Goal: Use online tool/utility: Utilize a website feature to perform a specific function

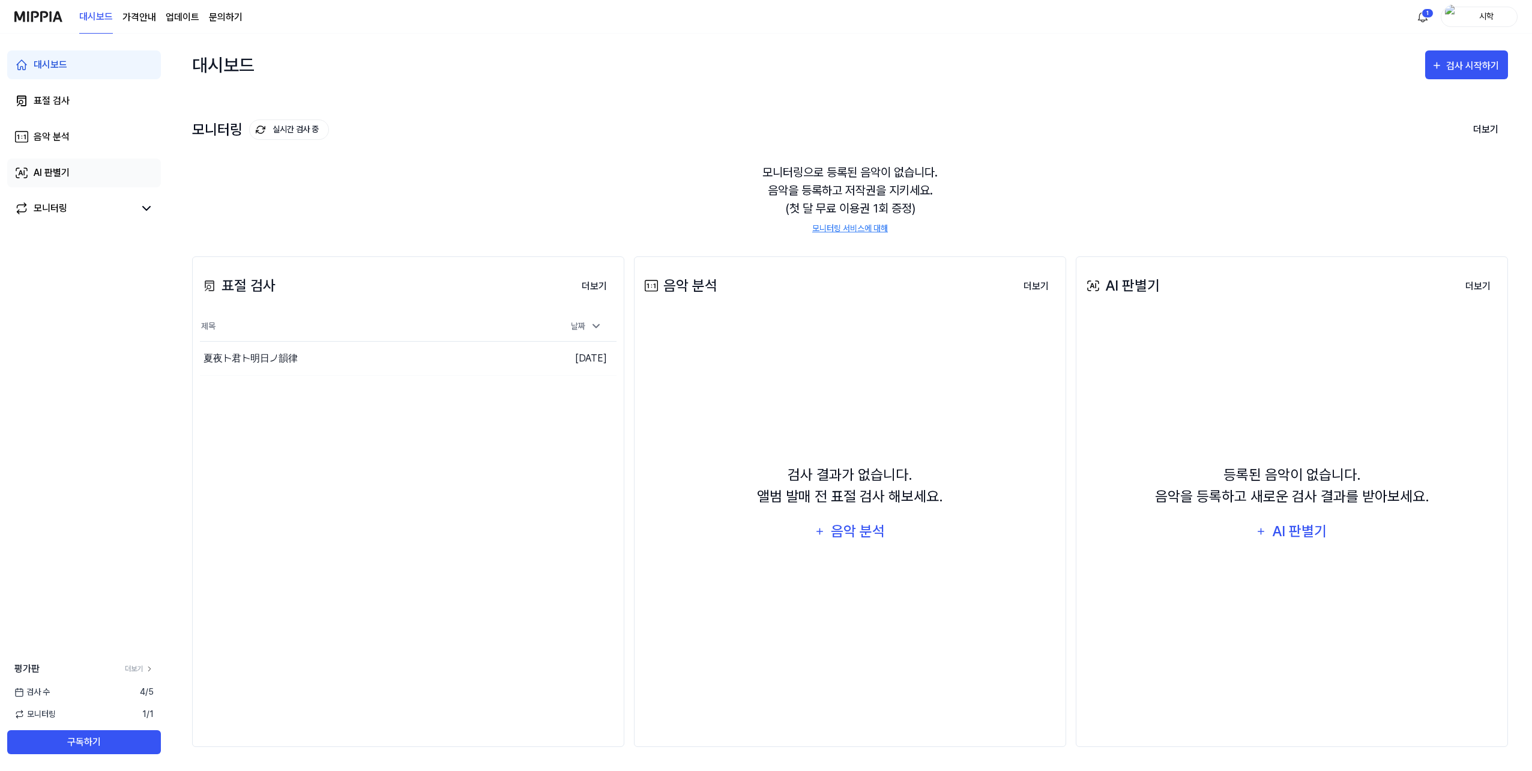
click at [72, 176] on link "AI 판별기" at bounding box center [84, 172] width 154 height 29
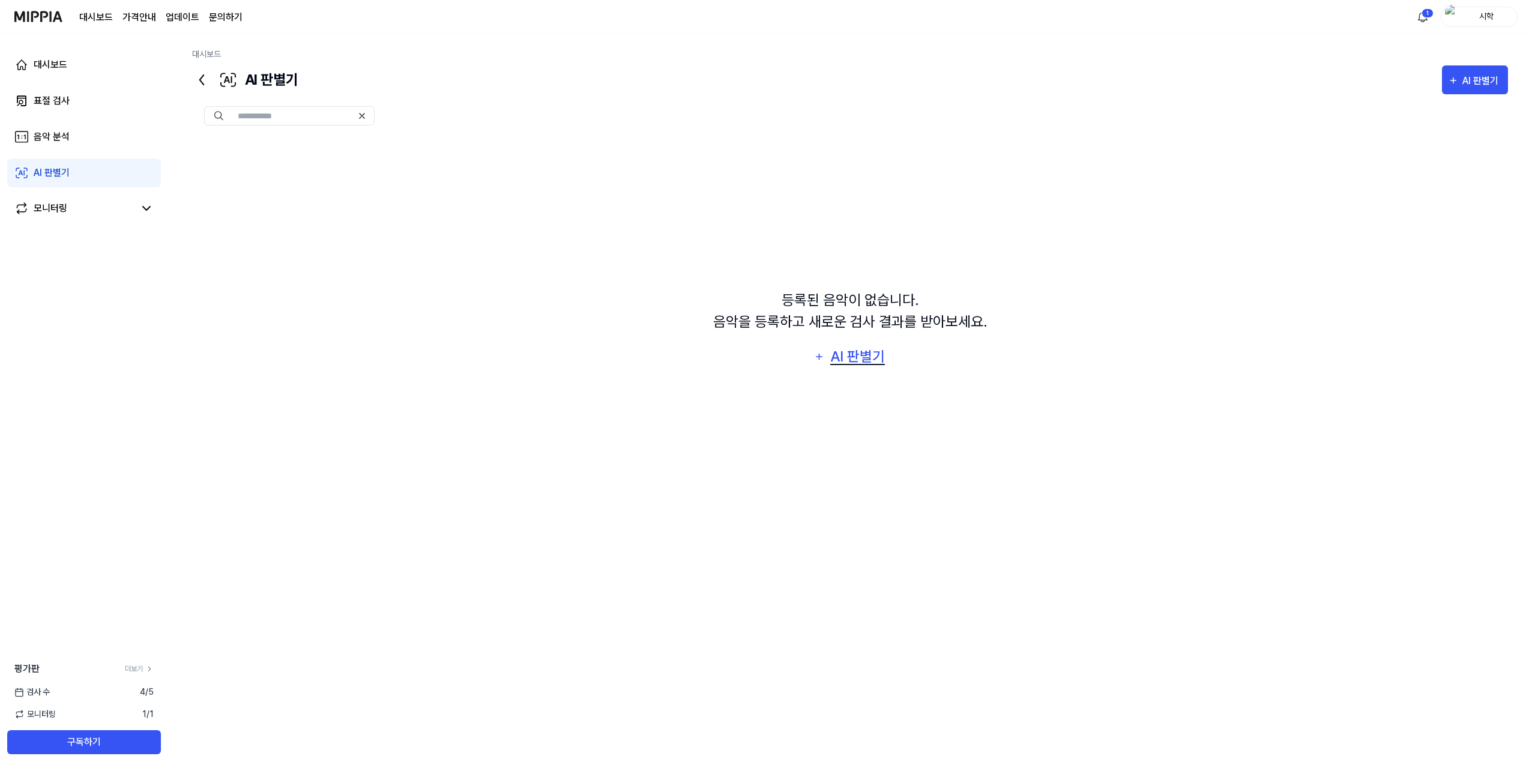
click at [837, 353] on div "AI 판별기" at bounding box center [858, 356] width 58 height 23
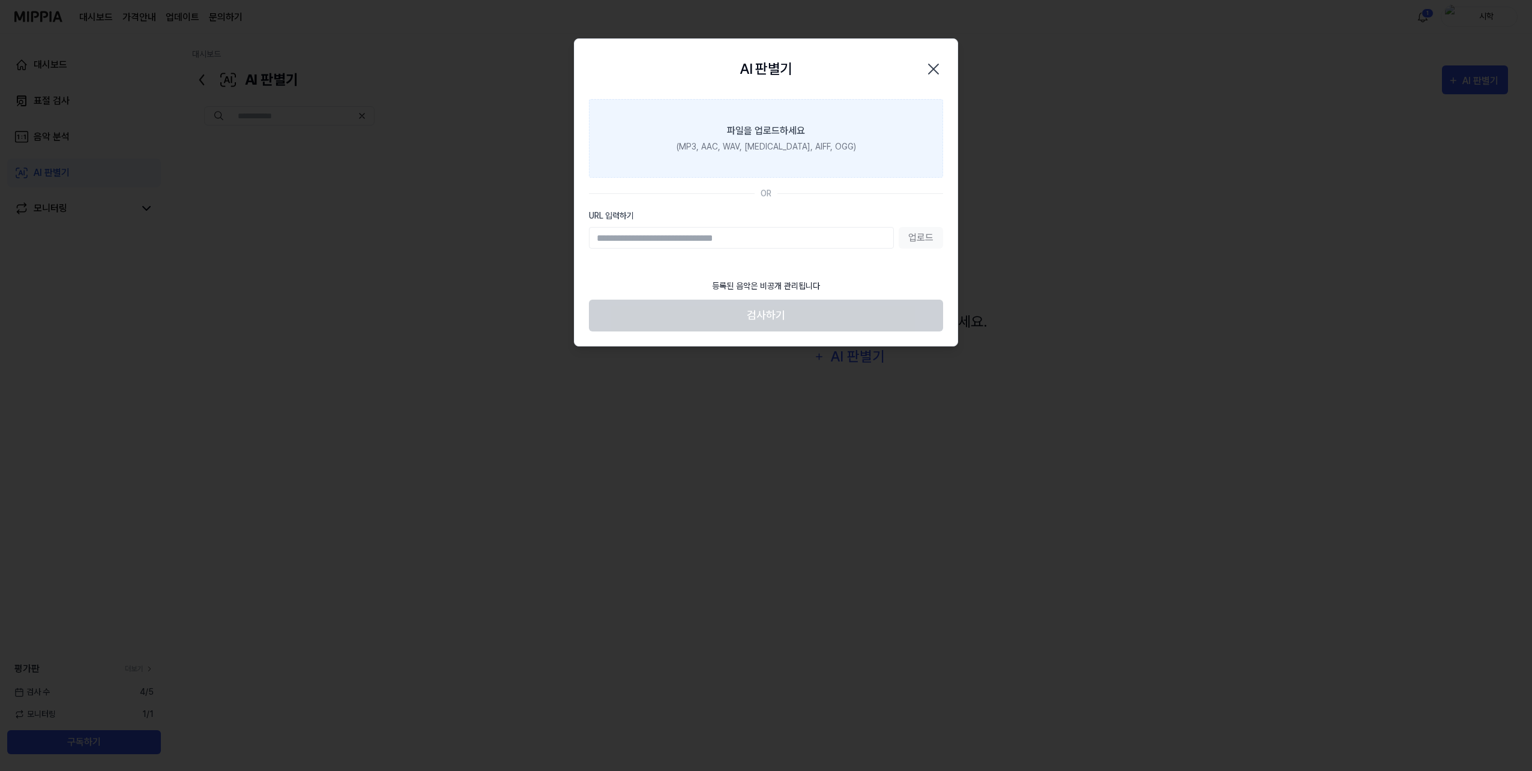
click at [732, 157] on label "파일을 업로드하세요 (MP3, AAC, WAV, FLAC, AIFF, OGG)" at bounding box center [766, 138] width 354 height 79
click at [0, 0] on input "파일을 업로드하세요 (MP3, AAC, WAV, FLAC, AIFF, OGG)" at bounding box center [0, 0] width 0 height 0
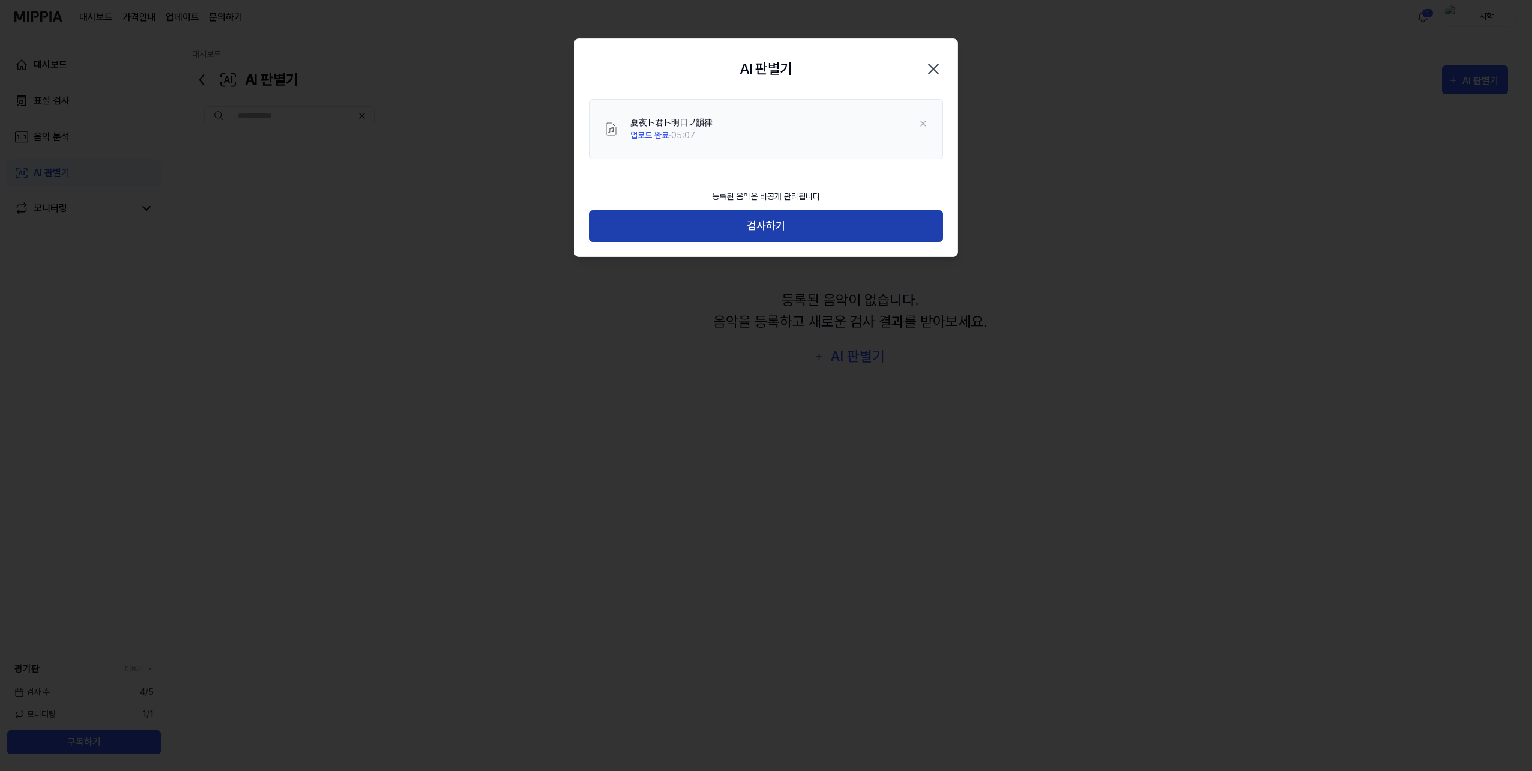
click at [749, 218] on button "검사하기" at bounding box center [766, 226] width 354 height 32
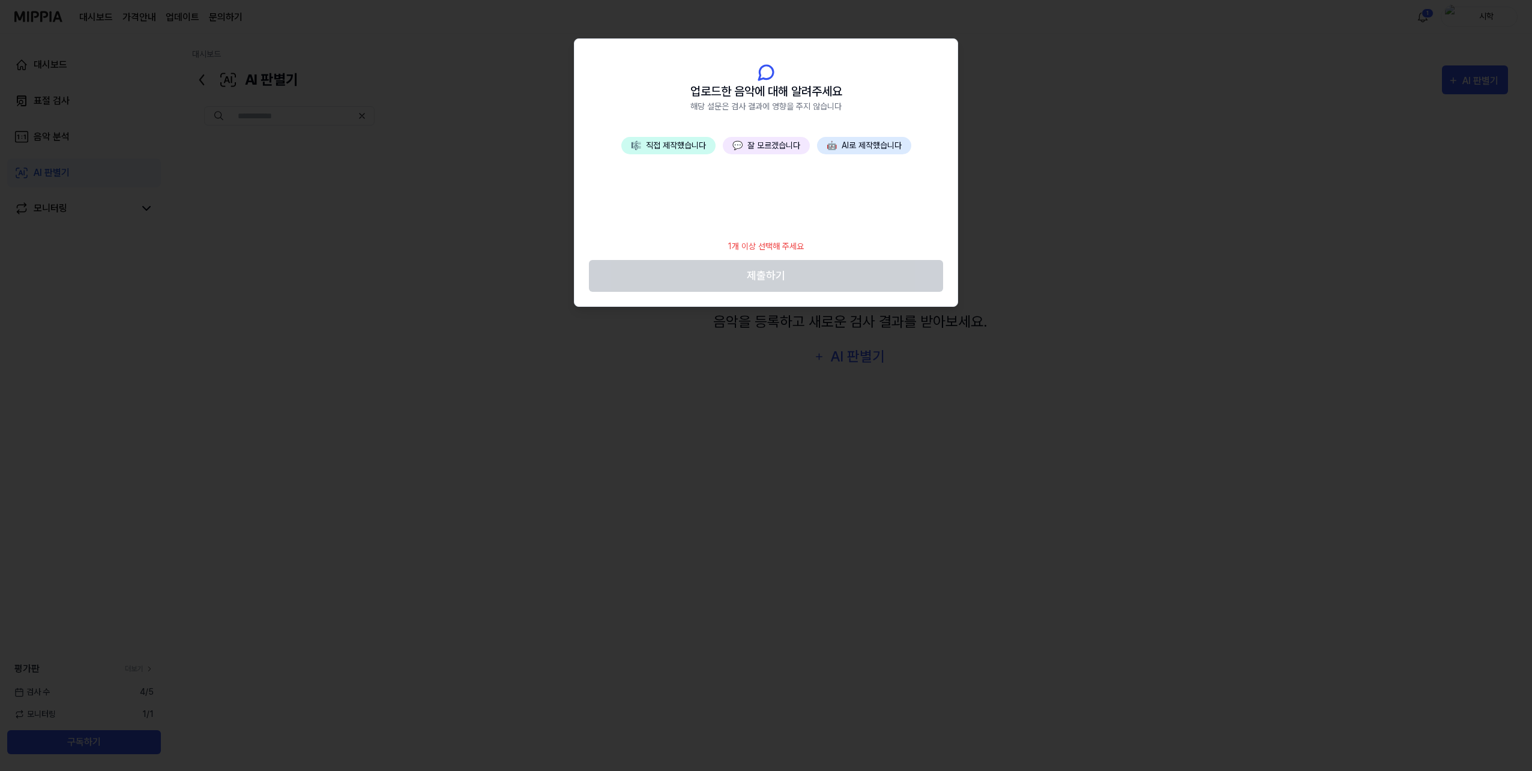
drag, startPoint x: 764, startPoint y: 107, endPoint x: 786, endPoint y: 107, distance: 22.8
click at [786, 107] on span "해당 설문은 검사 결과에 영향을 주지 않습니다" at bounding box center [765, 106] width 151 height 13
drag, startPoint x: 756, startPoint y: 93, endPoint x: 776, endPoint y: 109, distance: 26.1
click at [764, 97] on span "업로드한 음악에 대해 알려주세요" at bounding box center [766, 91] width 152 height 18
click at [776, 109] on span "해당 설문은 검사 결과에 영향을 주지 않습니다" at bounding box center [765, 106] width 151 height 13
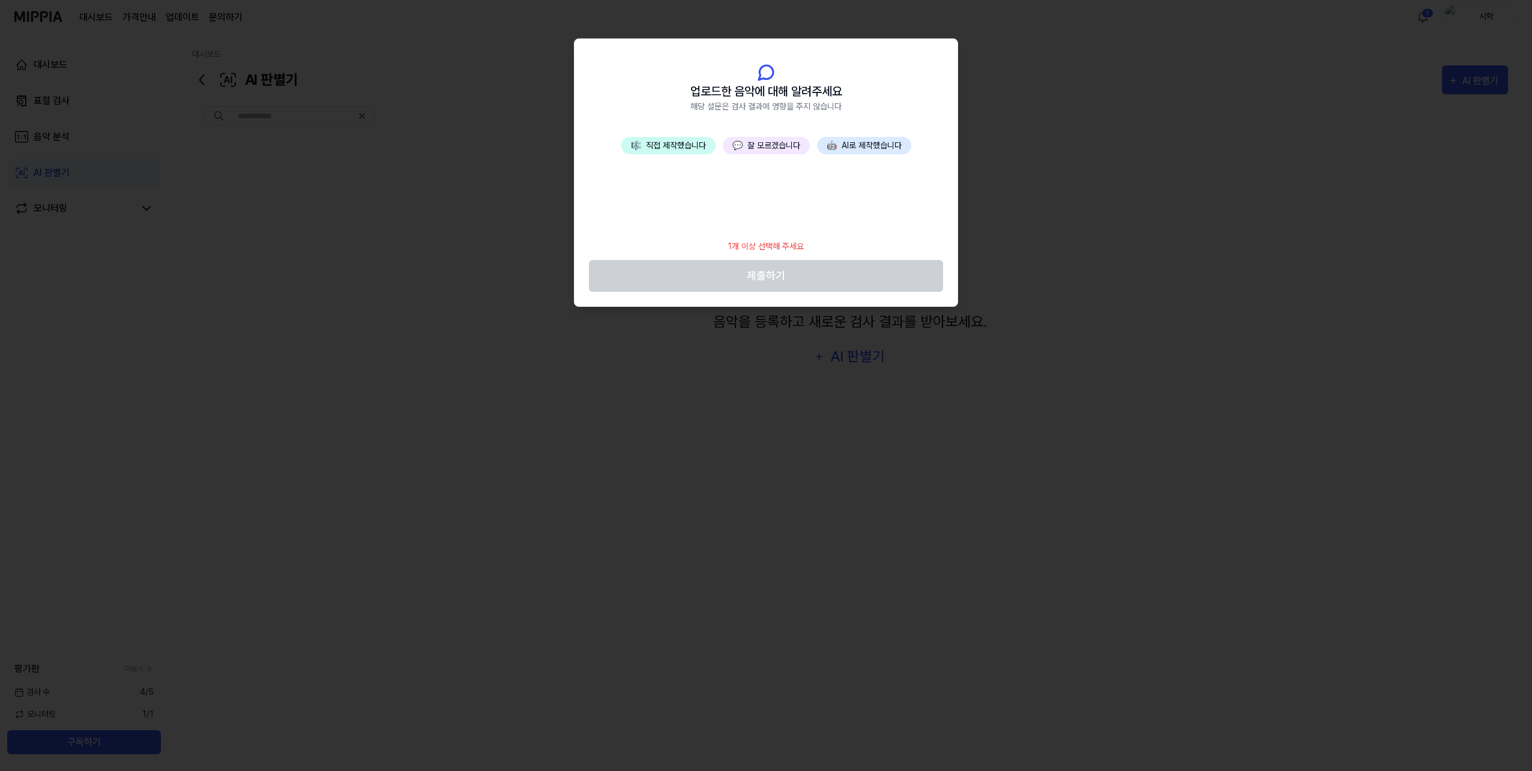
click at [779, 142] on button "💬 잘 모르겠습니다" at bounding box center [766, 145] width 87 height 17
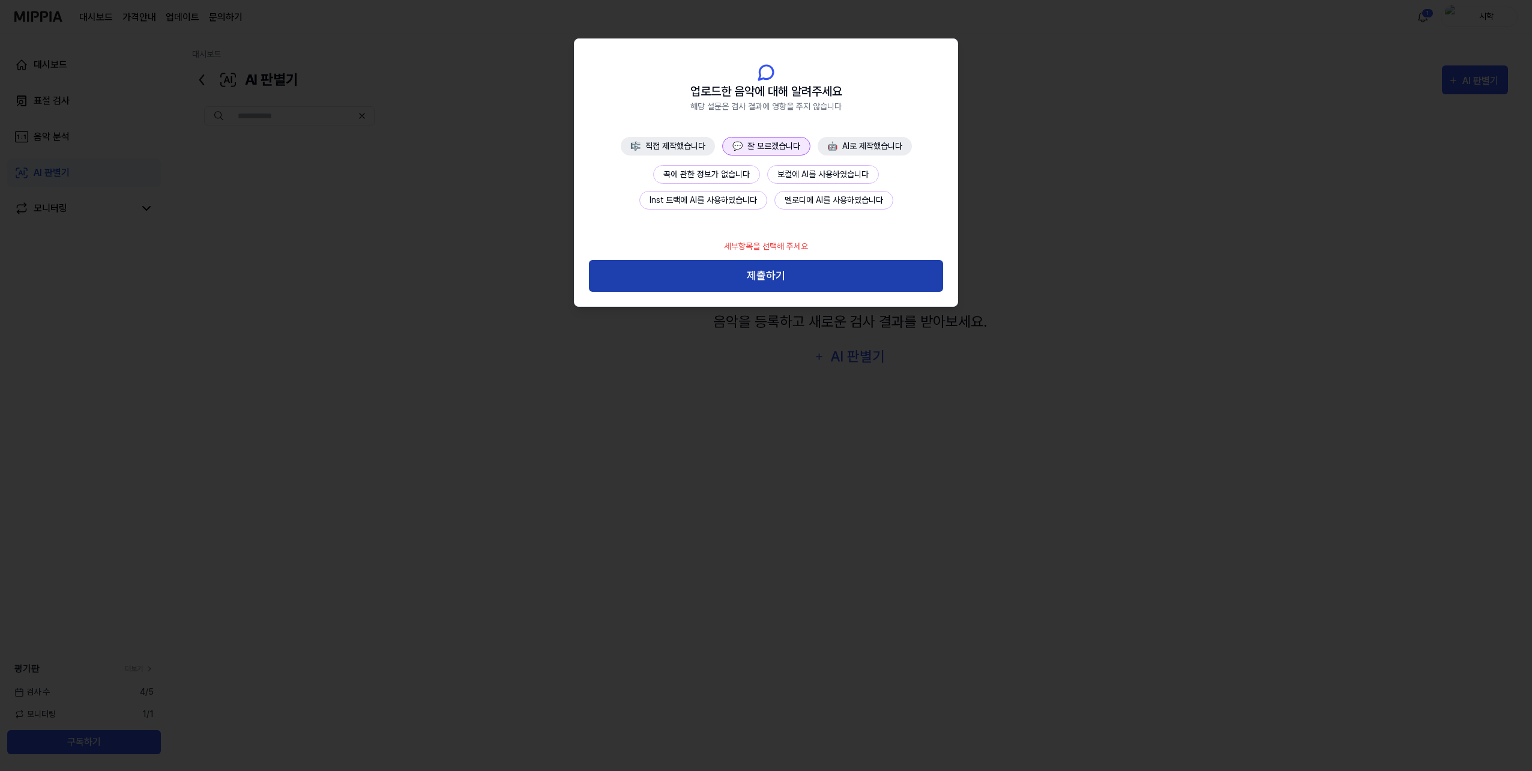
click at [789, 281] on button "제출하기" at bounding box center [766, 276] width 354 height 32
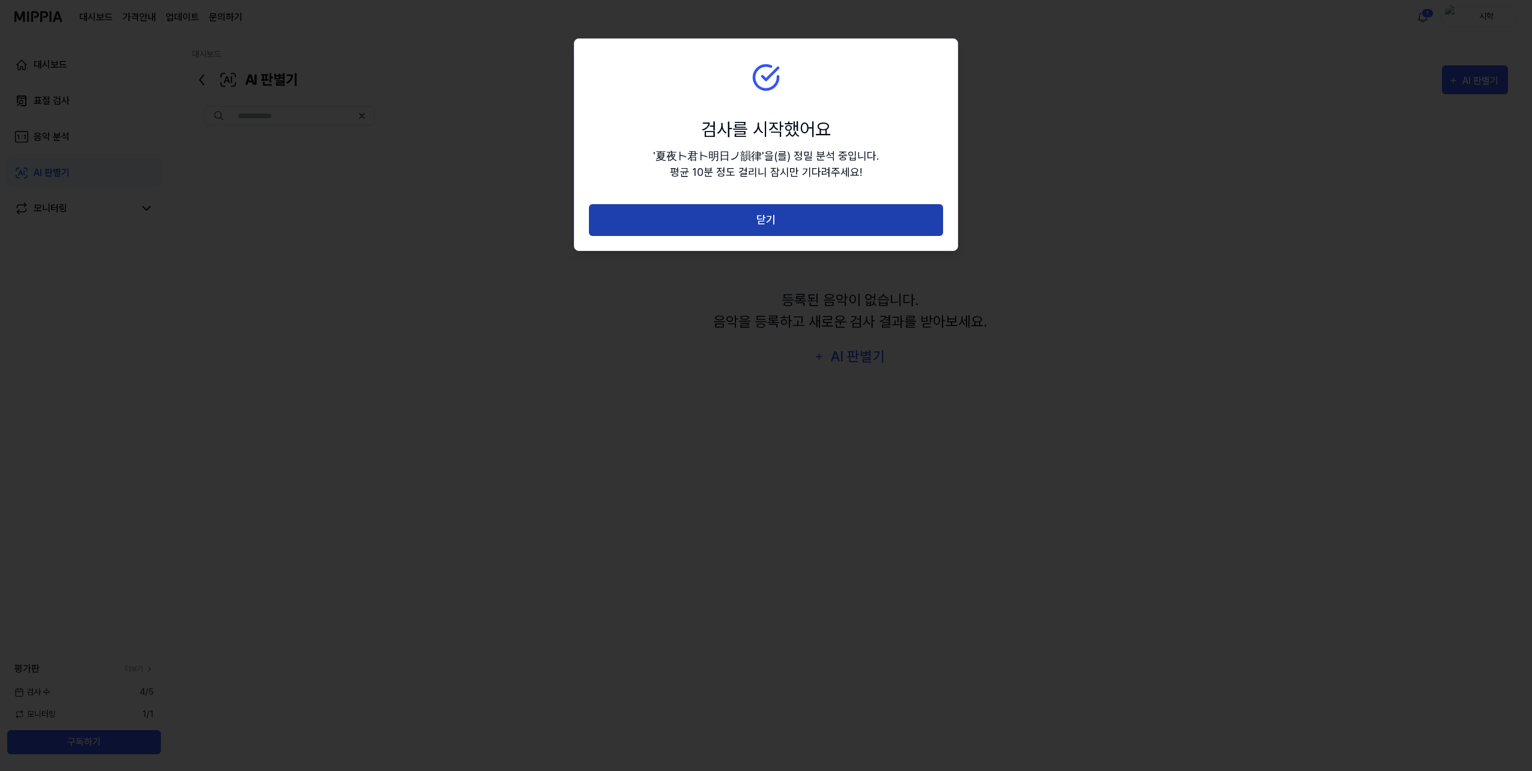
click at [803, 225] on button "닫기" at bounding box center [766, 220] width 354 height 32
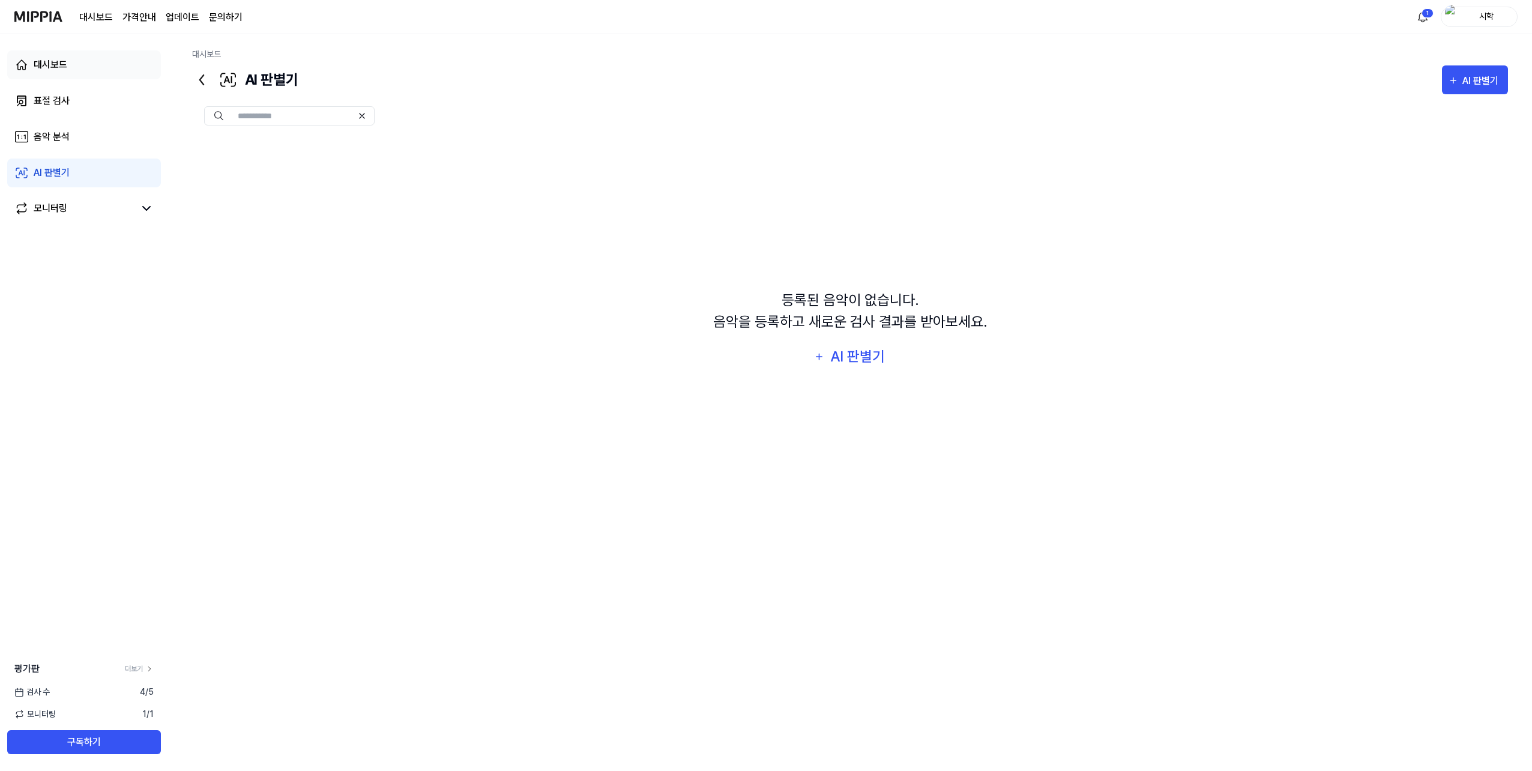
click at [55, 71] on div "대시보드" at bounding box center [51, 65] width 34 height 14
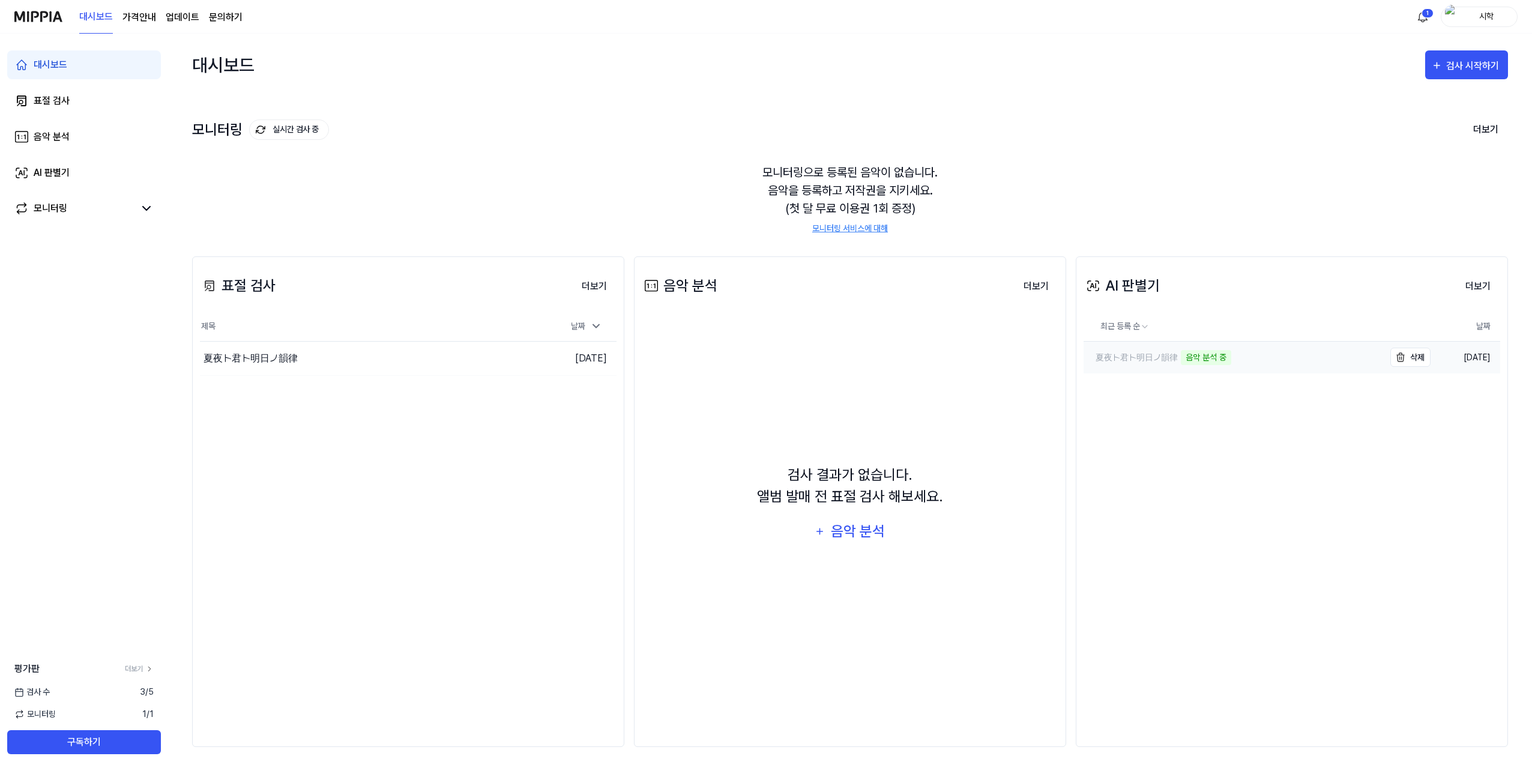
click at [1154, 357] on div "夏夜ト君ト明日ノ韻律" at bounding box center [1131, 357] width 94 height 13
click at [1172, 354] on div "夏夜ト君ト明日ノ韻律" at bounding box center [1131, 357] width 94 height 13
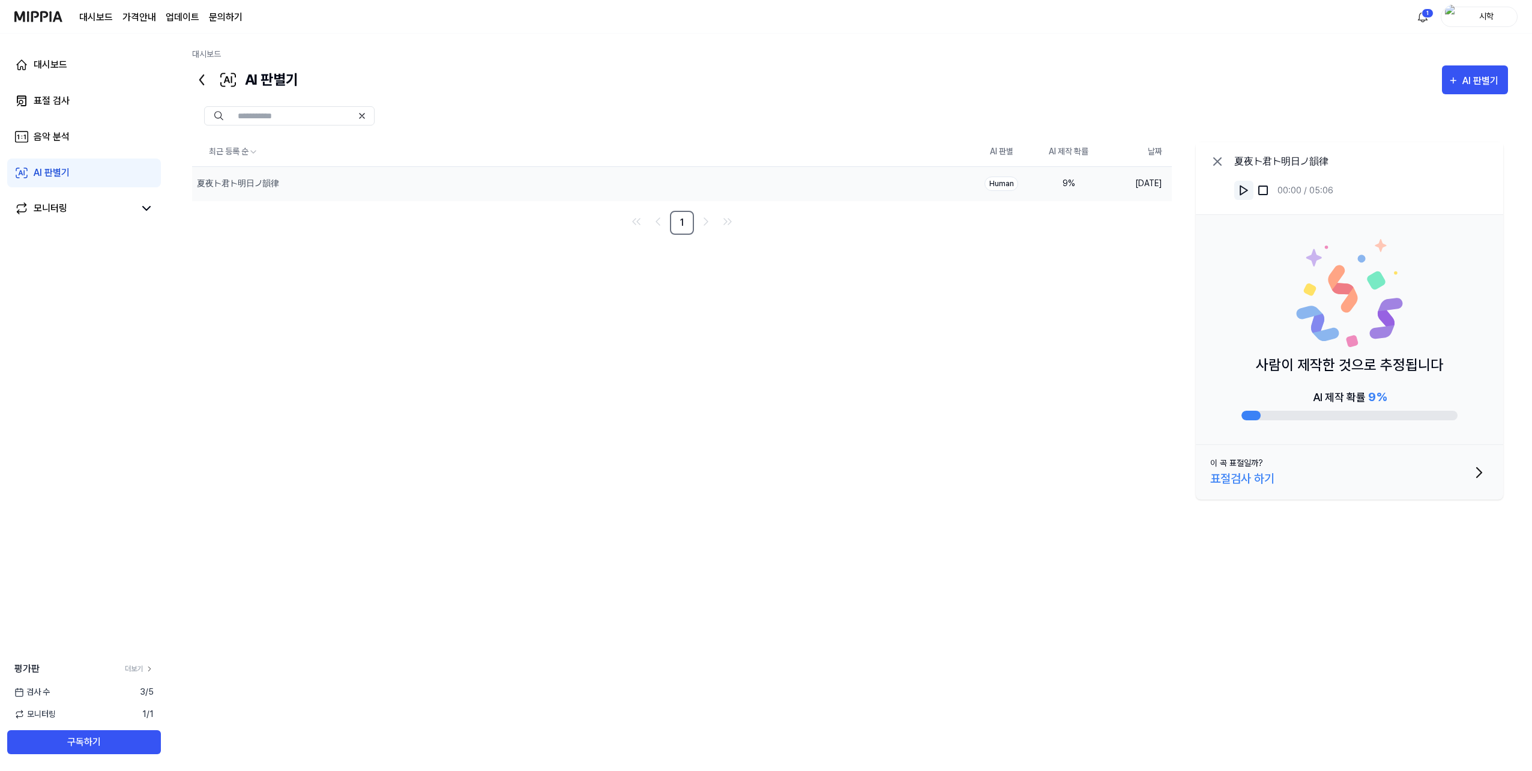
click at [1241, 188] on img at bounding box center [1244, 190] width 12 height 12
click at [291, 330] on div "최근 등록 순 AI 판별 AI 제작 확률 날짜 夏夜ト君ト明日ノ韻律 삭제 Human 9 % [DATE] 1 夏夜ト君ト明日ノ韻律 00:12 / 0…" at bounding box center [850, 387] width 1316 height 501
click at [75, 210] on link "모니터링" at bounding box center [74, 208] width 120 height 14
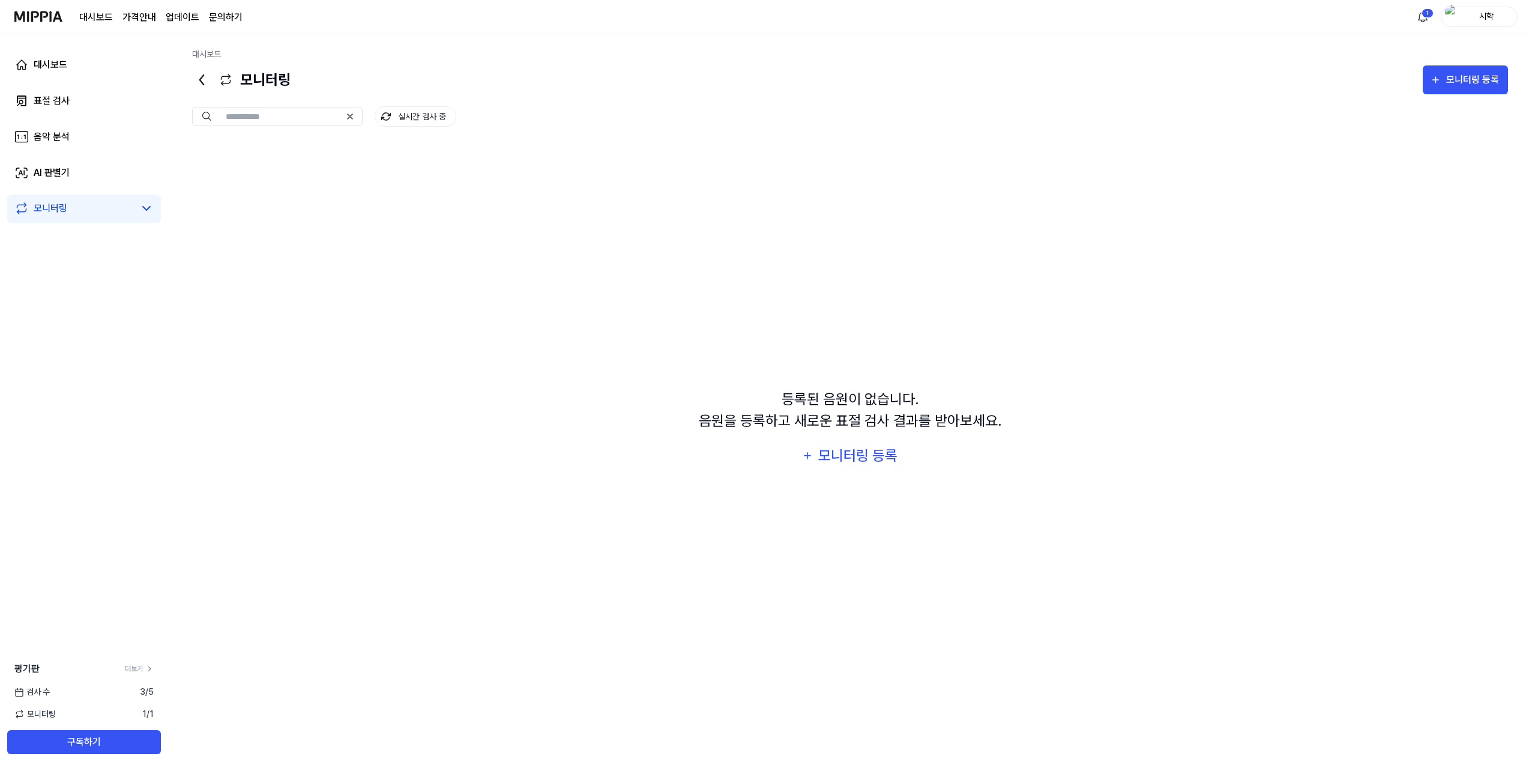
click at [124, 210] on link "모니터링" at bounding box center [74, 208] width 120 height 14
click at [61, 136] on div "음악 분석" at bounding box center [52, 137] width 36 height 14
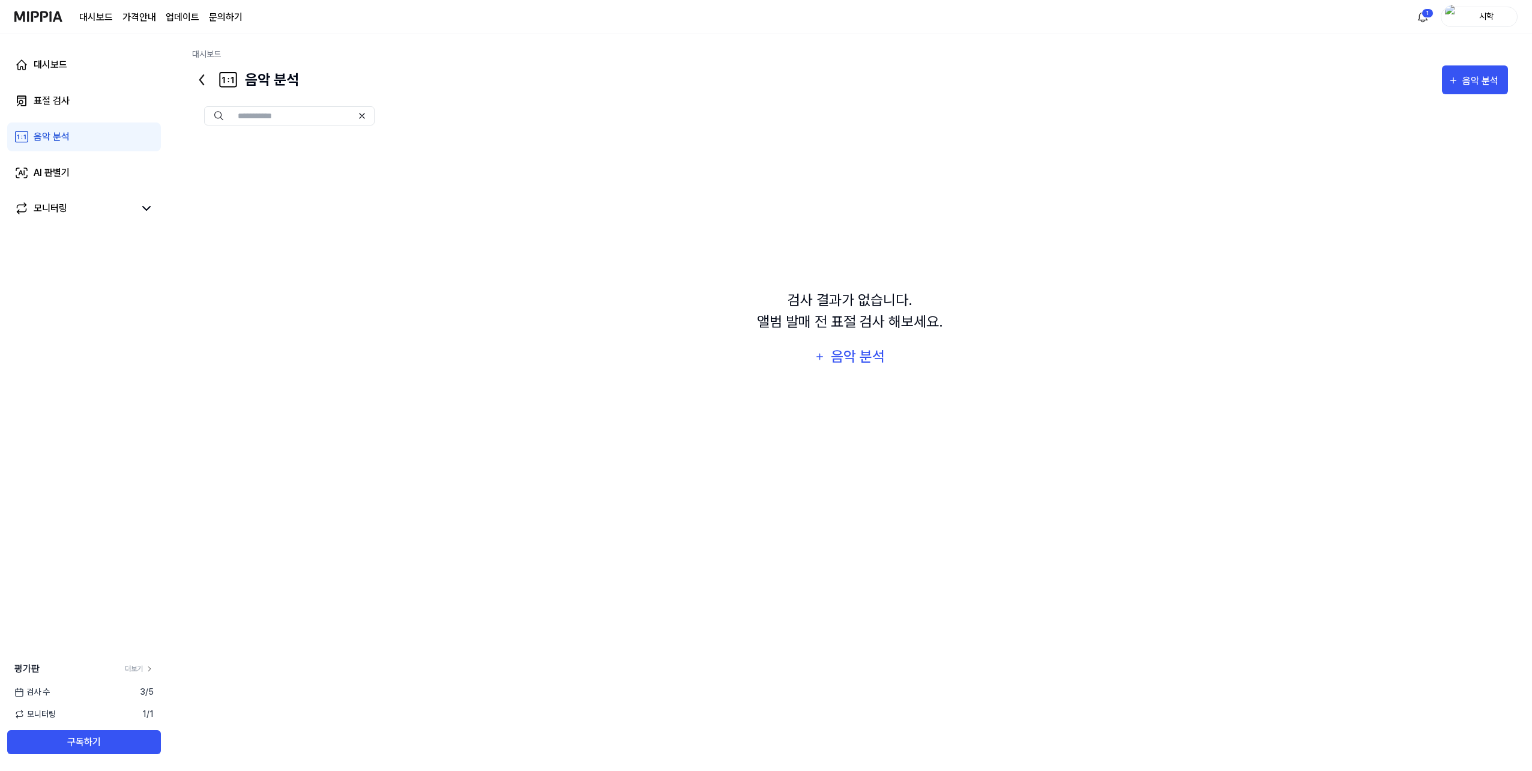
click at [198, 74] on icon at bounding box center [201, 79] width 19 height 19
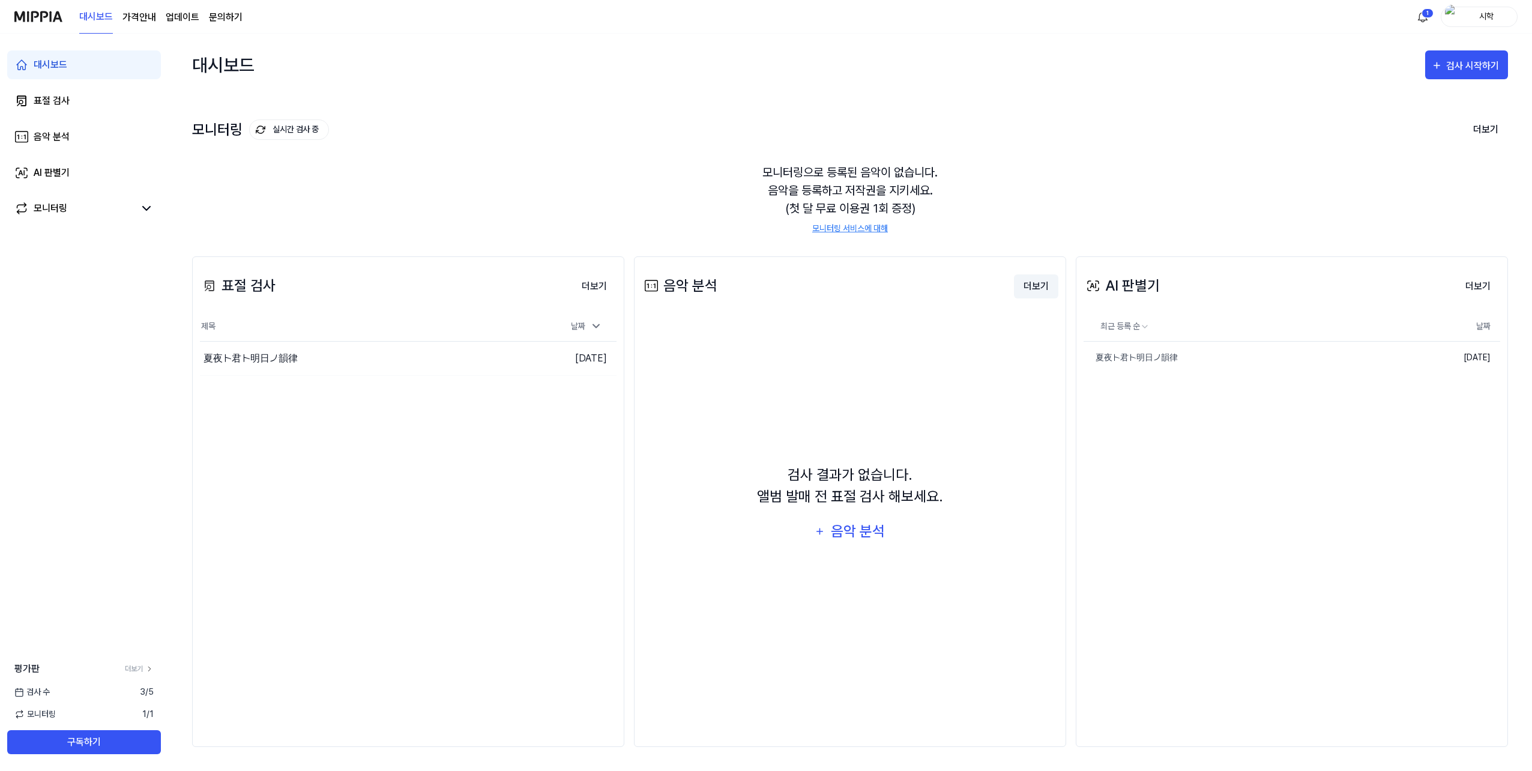
click at [1021, 280] on button "더보기" at bounding box center [1036, 286] width 44 height 24
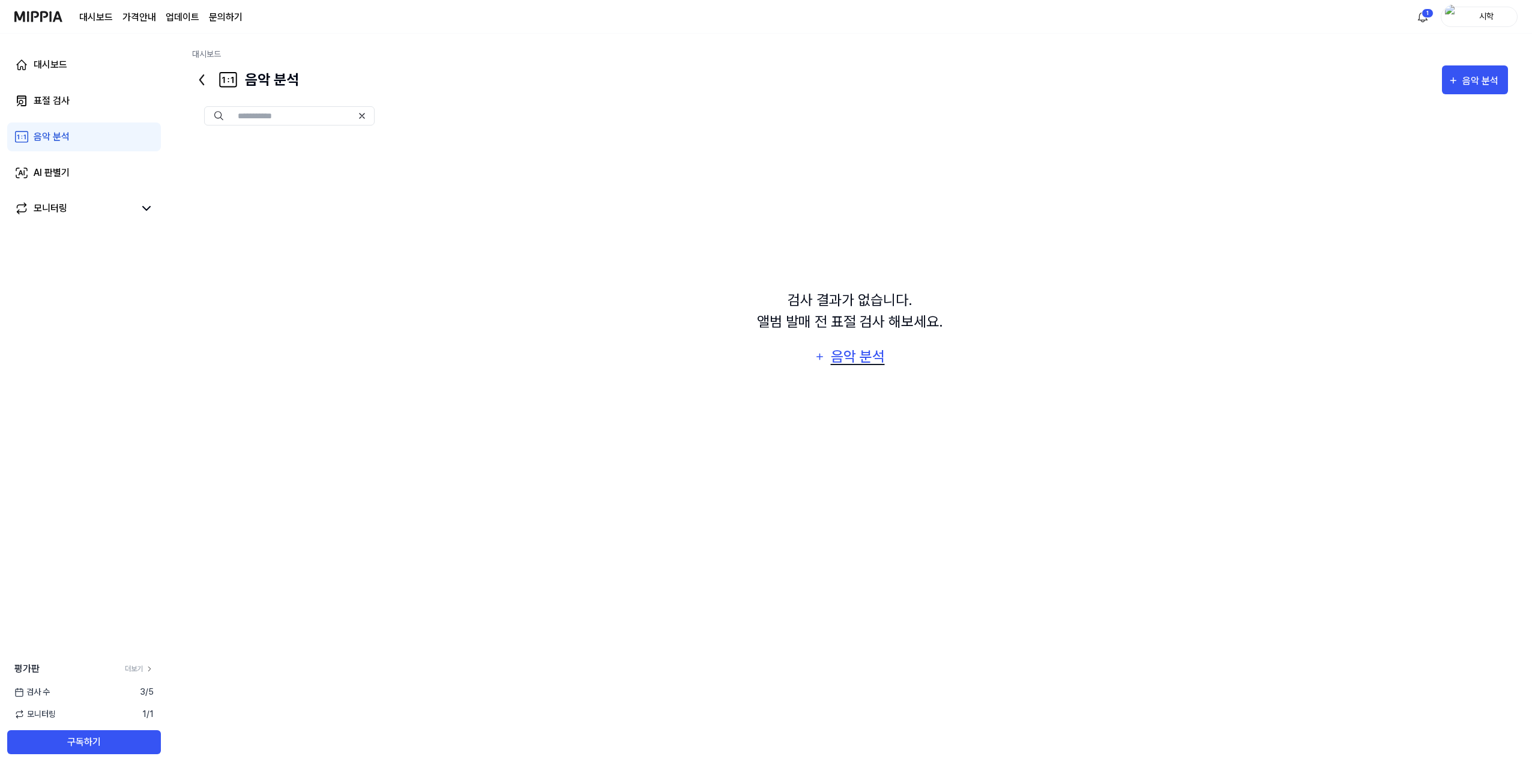
click at [825, 351] on icon "button" at bounding box center [819, 356] width 11 height 14
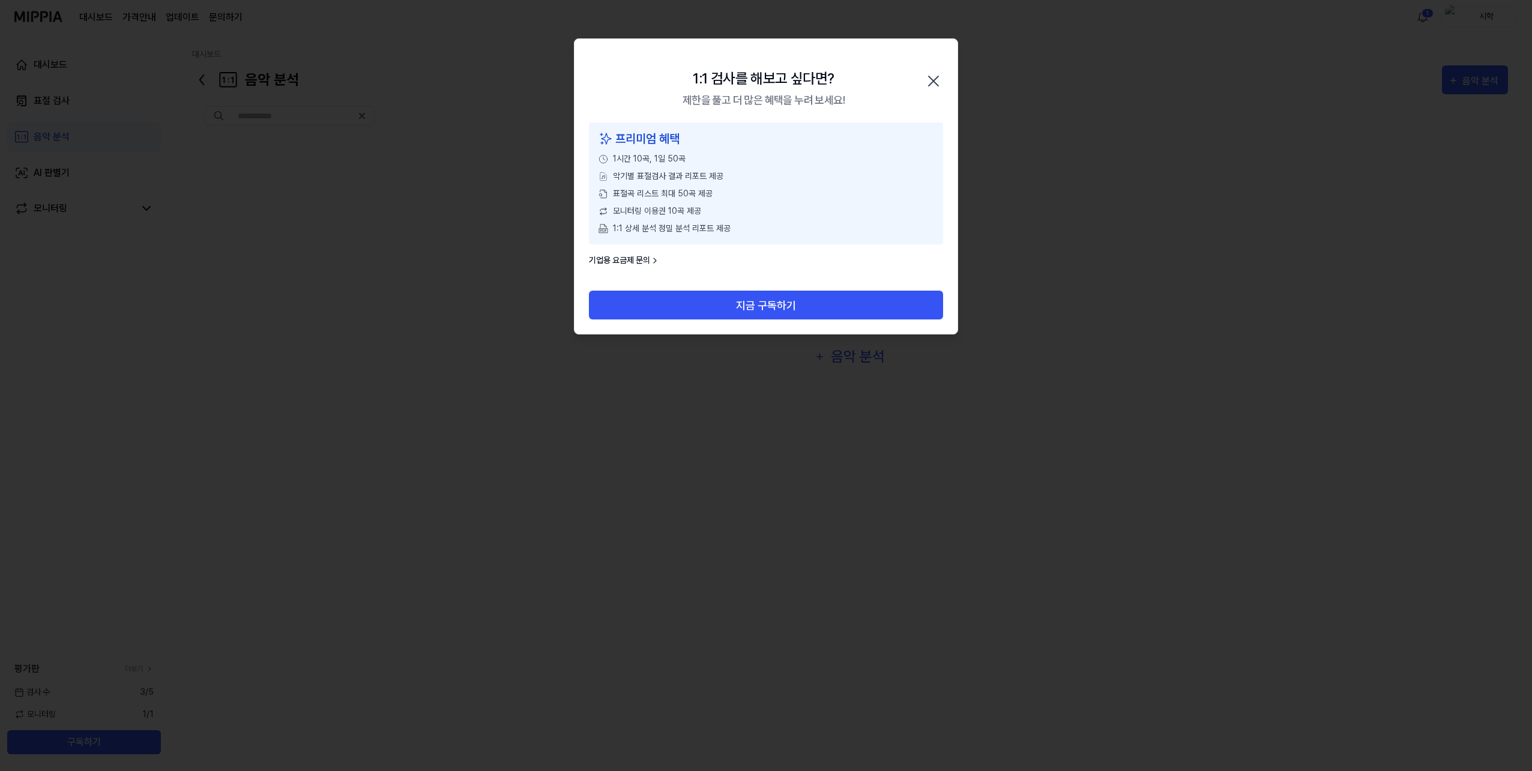
drag, startPoint x: 648, startPoint y: 131, endPoint x: 721, endPoint y: 167, distance: 80.8
click at [708, 159] on div "프리미엄 혜택 1시간 10곡, 1일 50곡 악기별 표절검사 결과 리포트 제공 표절곡 리스트 최대 50곡 제공 모니터링 이용권 10곡 제공 1:…" at bounding box center [766, 183] width 354 height 122
click at [756, 199] on div "표절곡 리스트 최대 50곡 제공" at bounding box center [766, 193] width 335 height 13
drag, startPoint x: 771, startPoint y: 90, endPoint x: 795, endPoint y: 103, distance: 27.7
click at [786, 95] on h2 "1:1 검사를 해보고 싶다면? 제한을 풀고 더 많은 혜택을 누려 보세요!" at bounding box center [764, 88] width 162 height 40
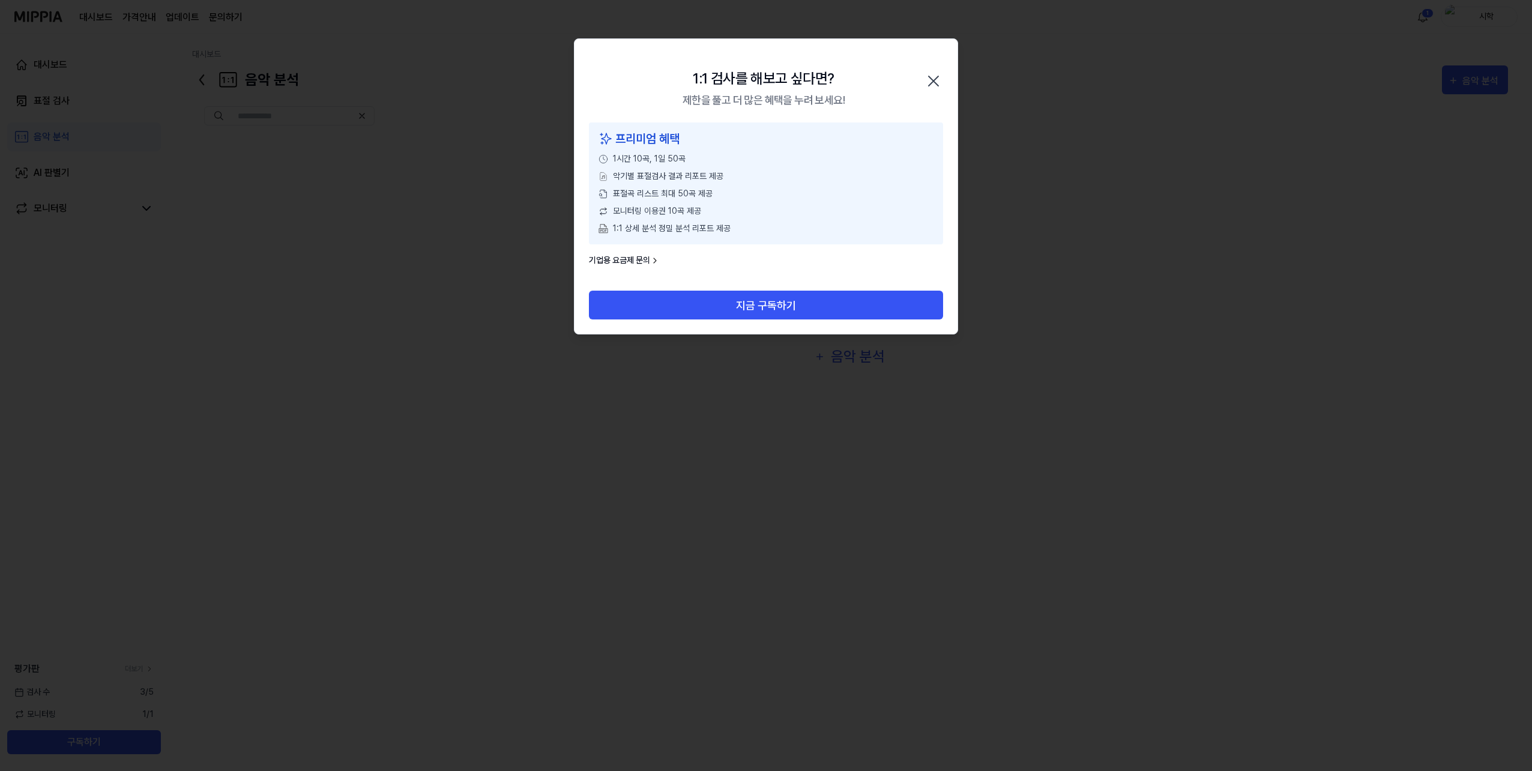
click at [795, 103] on div "제한을 풀고 더 많은 혜택을 누려 보세요!" at bounding box center [764, 100] width 162 height 16
drag, startPoint x: 782, startPoint y: 161, endPoint x: 783, endPoint y: 191, distance: 29.4
click at [783, 175] on div "프리미엄 혜택 1시간 10곡, 1일 50곡 악기별 표절검사 결과 리포트 제공 표절곡 리스트 최대 50곡 제공 모니터링 이용권 10곡 제공 1:…" at bounding box center [766, 183] width 354 height 122
click at [784, 197] on div "표절곡 리스트 최대 50곡 제공" at bounding box center [766, 193] width 335 height 13
click at [783, 206] on div "모니터링 이용권 10곡 제공" at bounding box center [766, 211] width 335 height 13
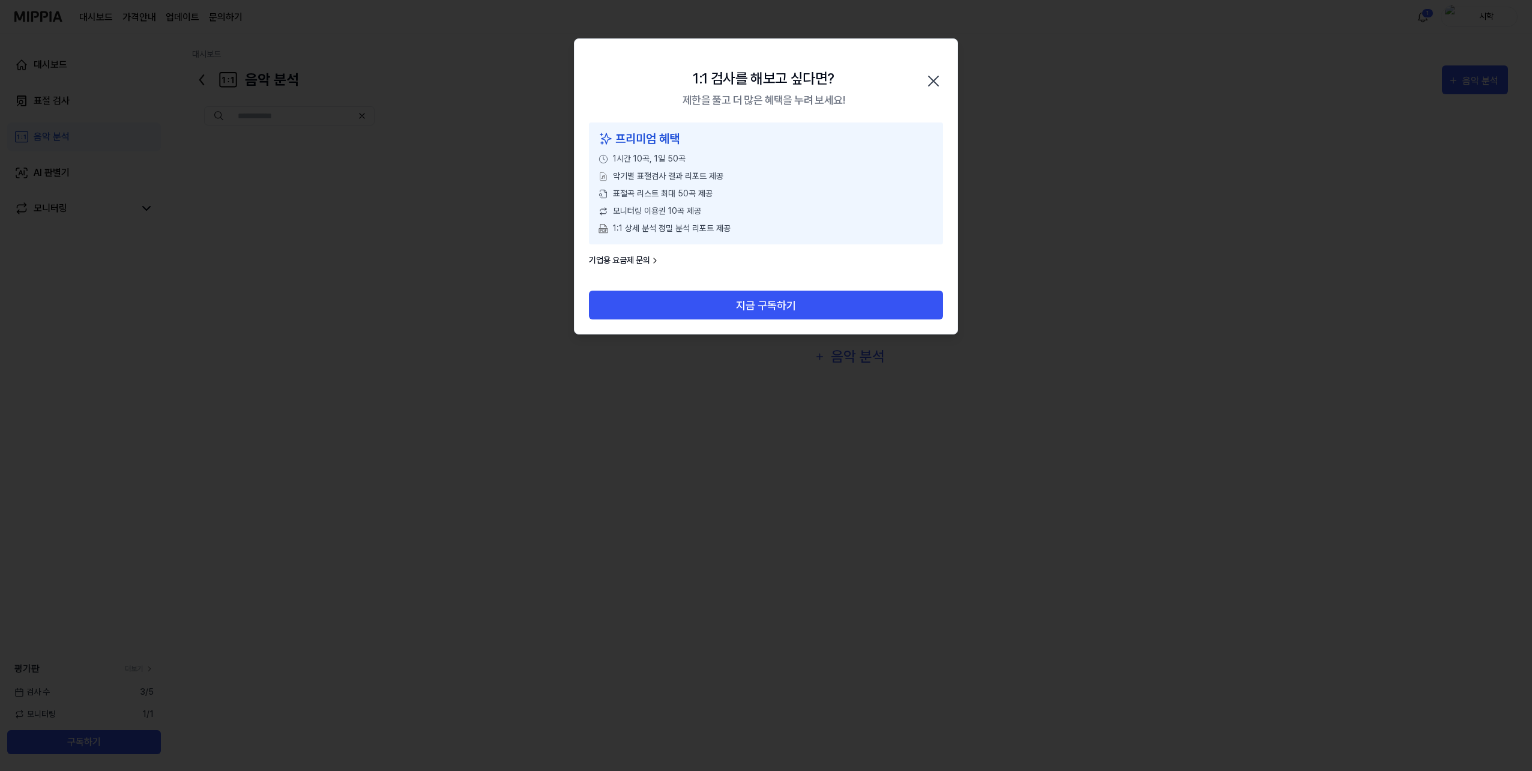
click at [936, 79] on icon "button" at bounding box center [933, 80] width 19 height 19
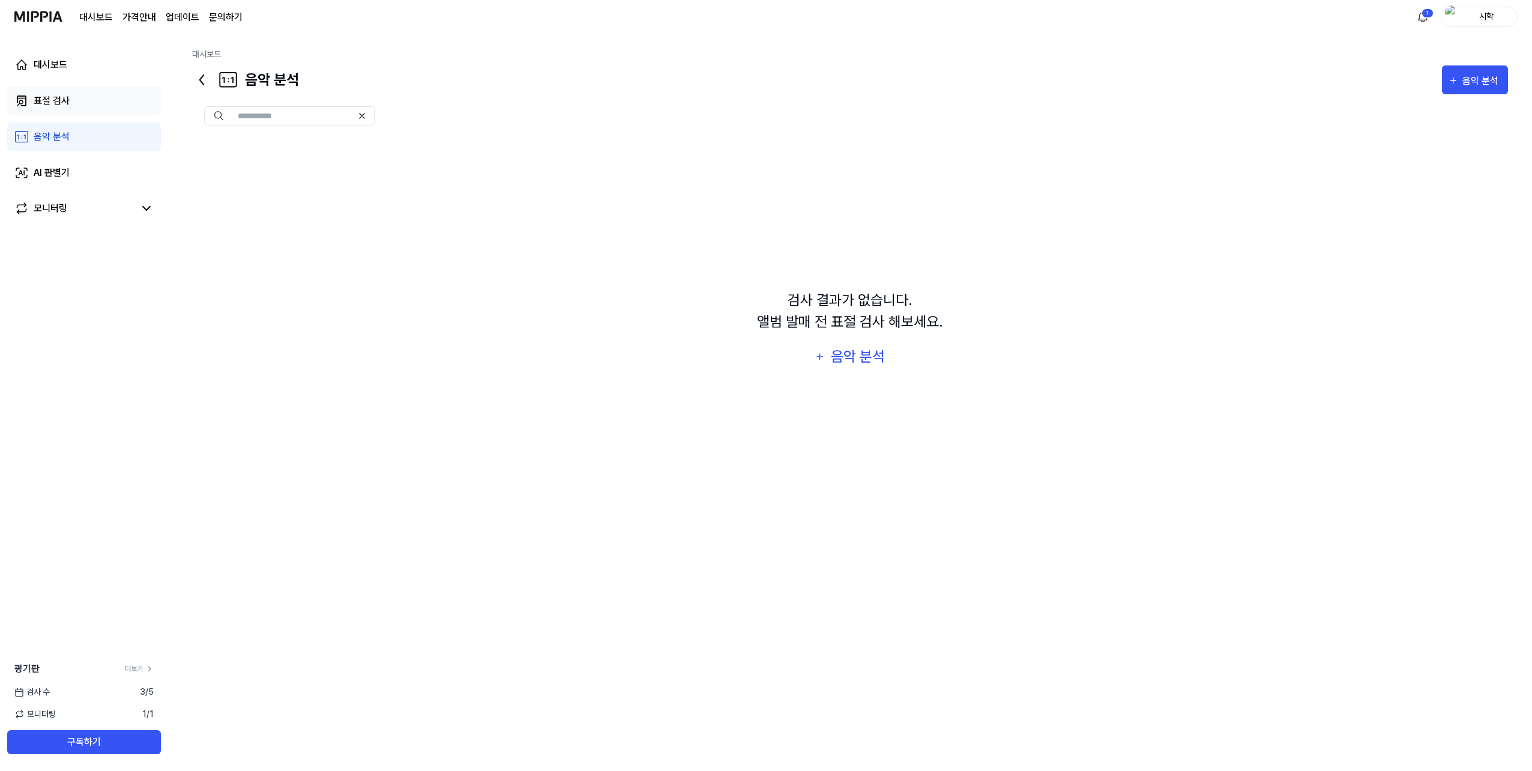
click at [111, 96] on link "표절 검사" at bounding box center [84, 100] width 154 height 29
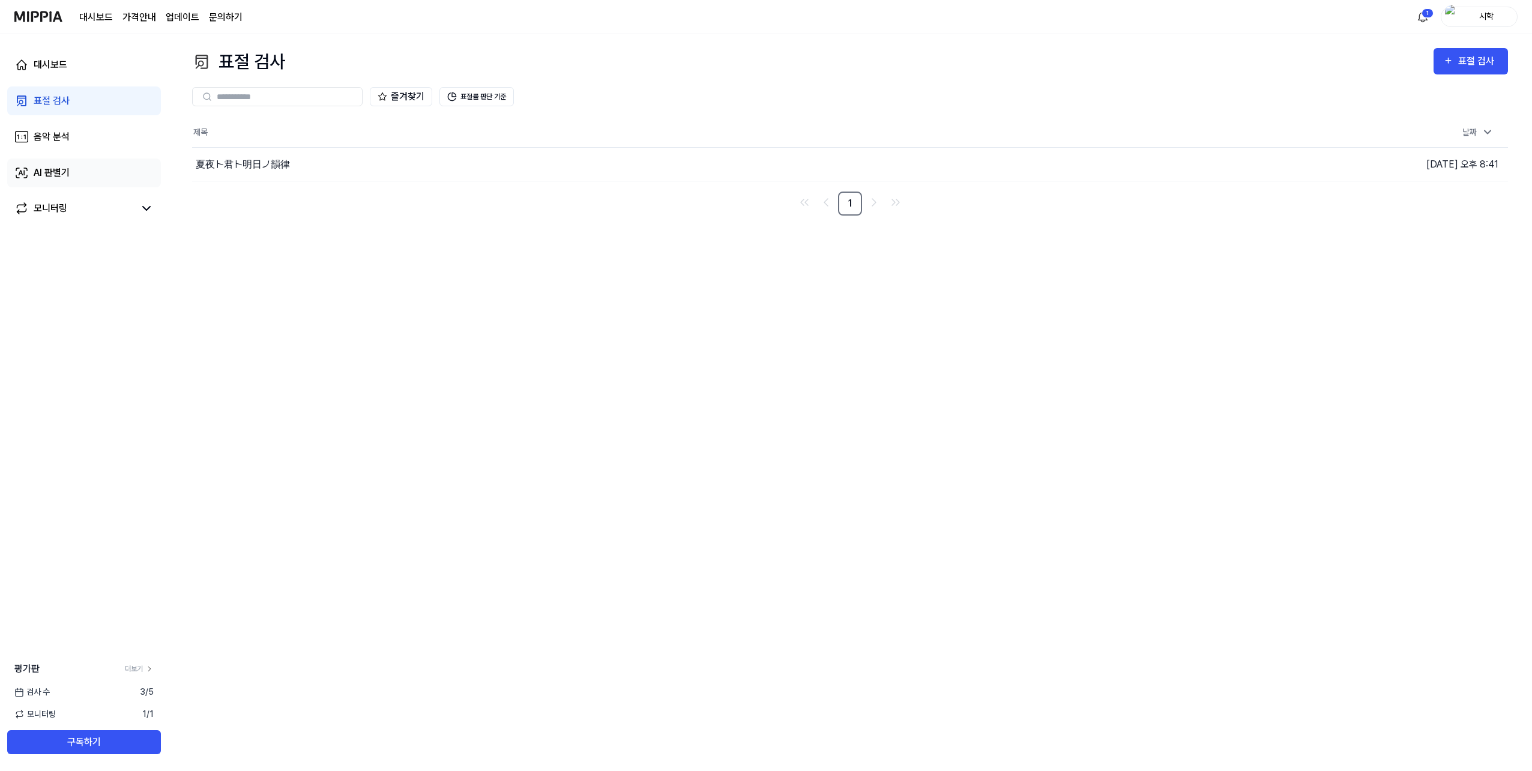
click at [92, 173] on link "AI 판별기" at bounding box center [84, 172] width 154 height 29
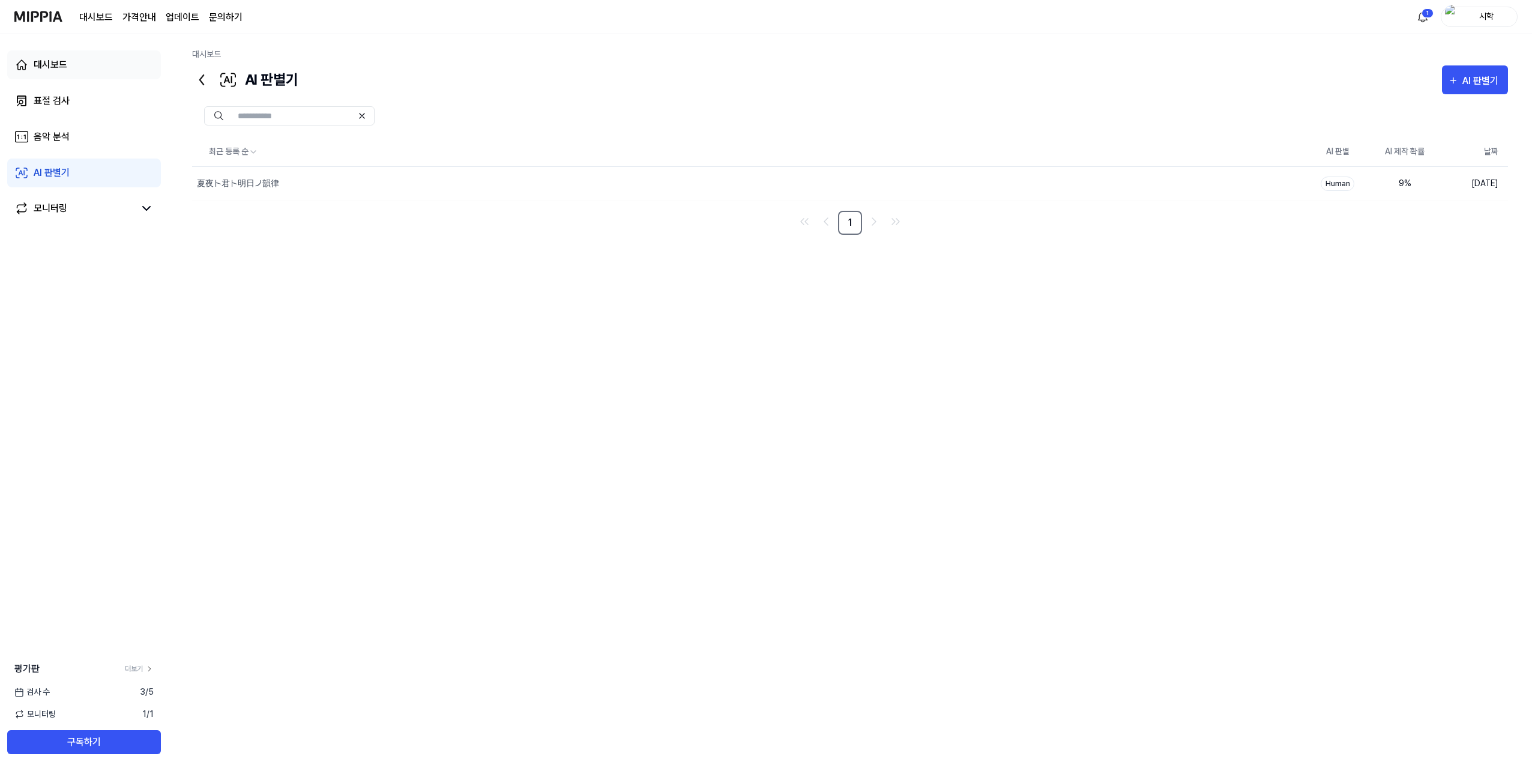
click at [79, 60] on link "대시보드" at bounding box center [84, 64] width 154 height 29
